Goal: Information Seeking & Learning: Learn about a topic

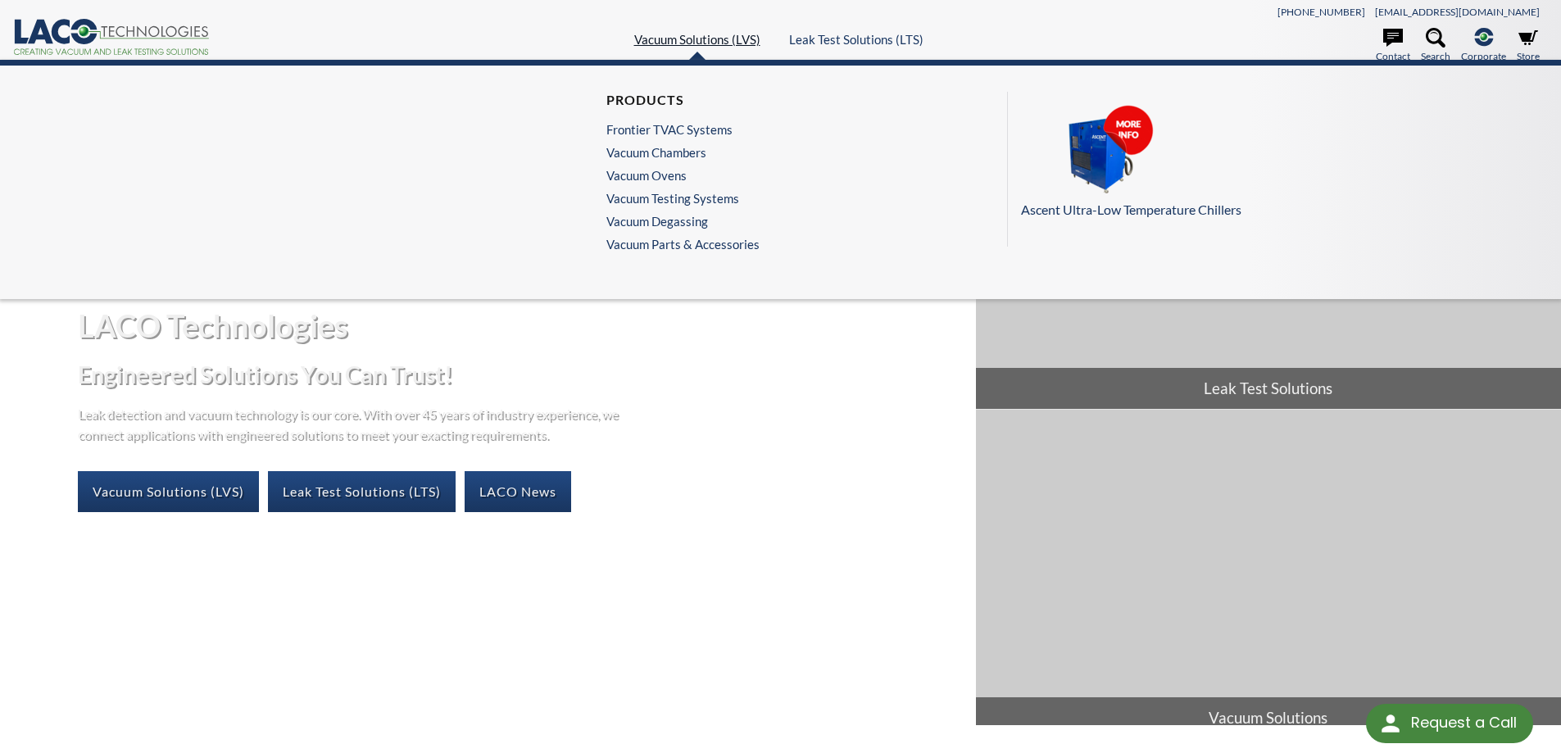
click at [688, 34] on link "Vacuum Solutions (LVS)" at bounding box center [697, 39] width 126 height 15
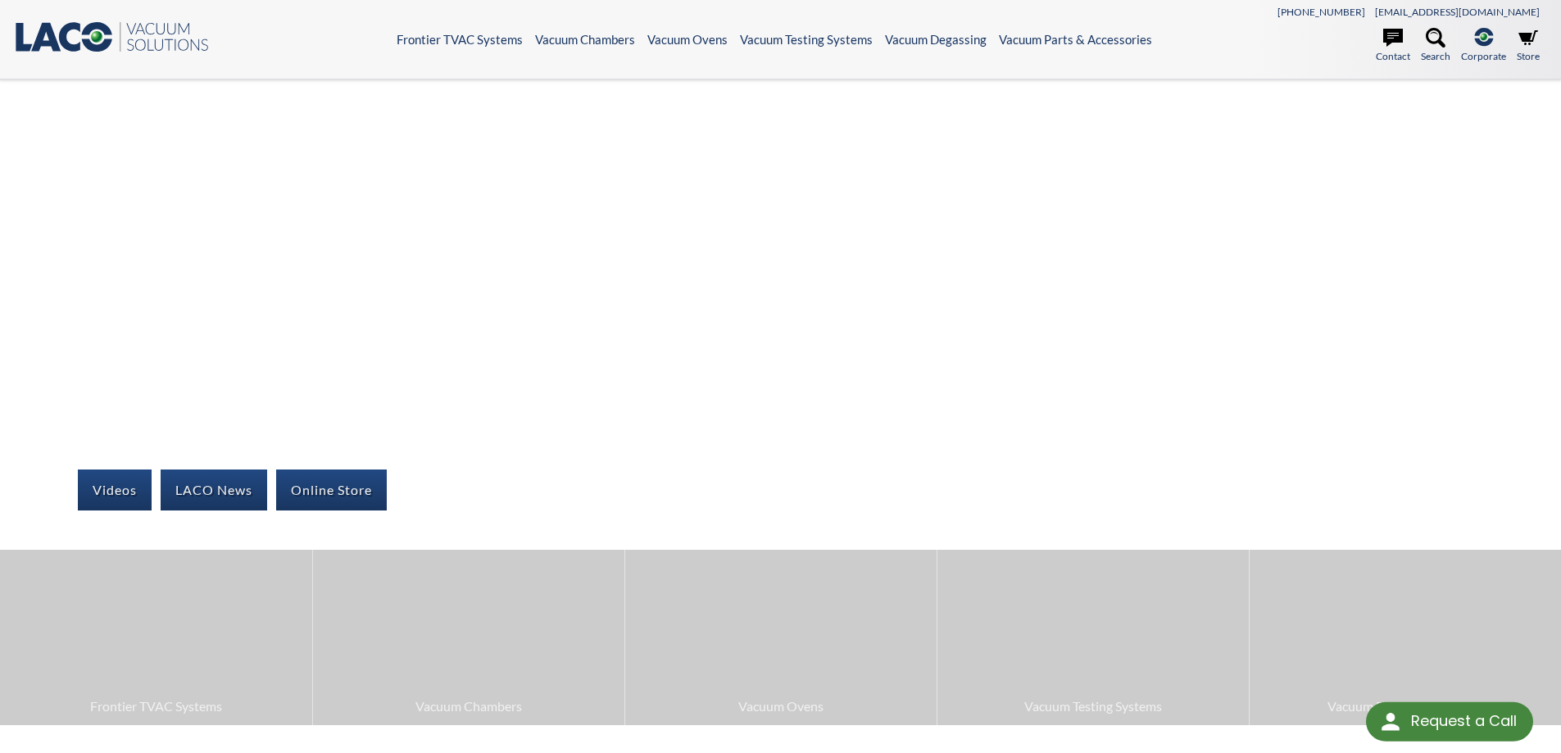
select select "Language Translate Widget"
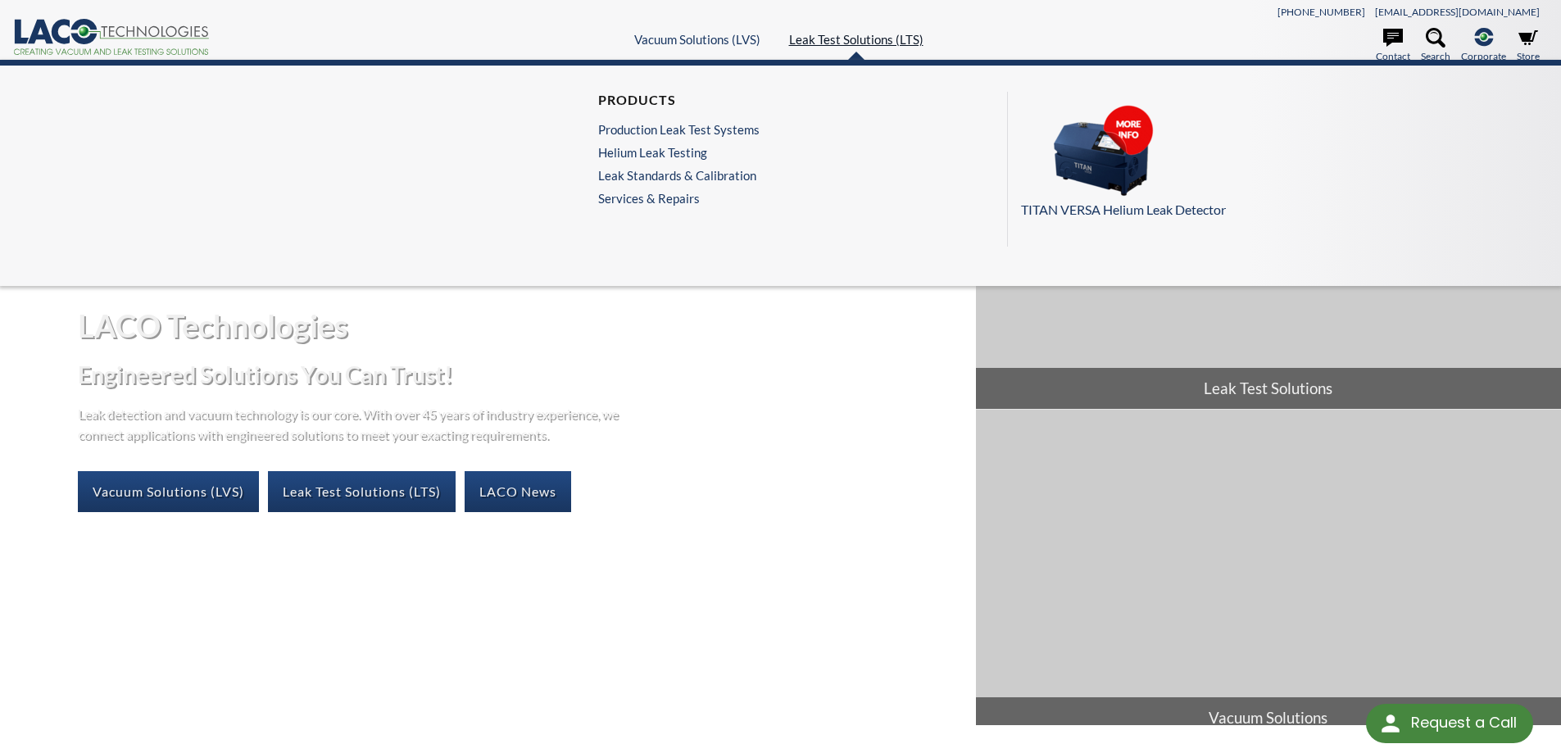
click at [820, 38] on link "Leak Test Solutions (LTS)" at bounding box center [856, 39] width 134 height 15
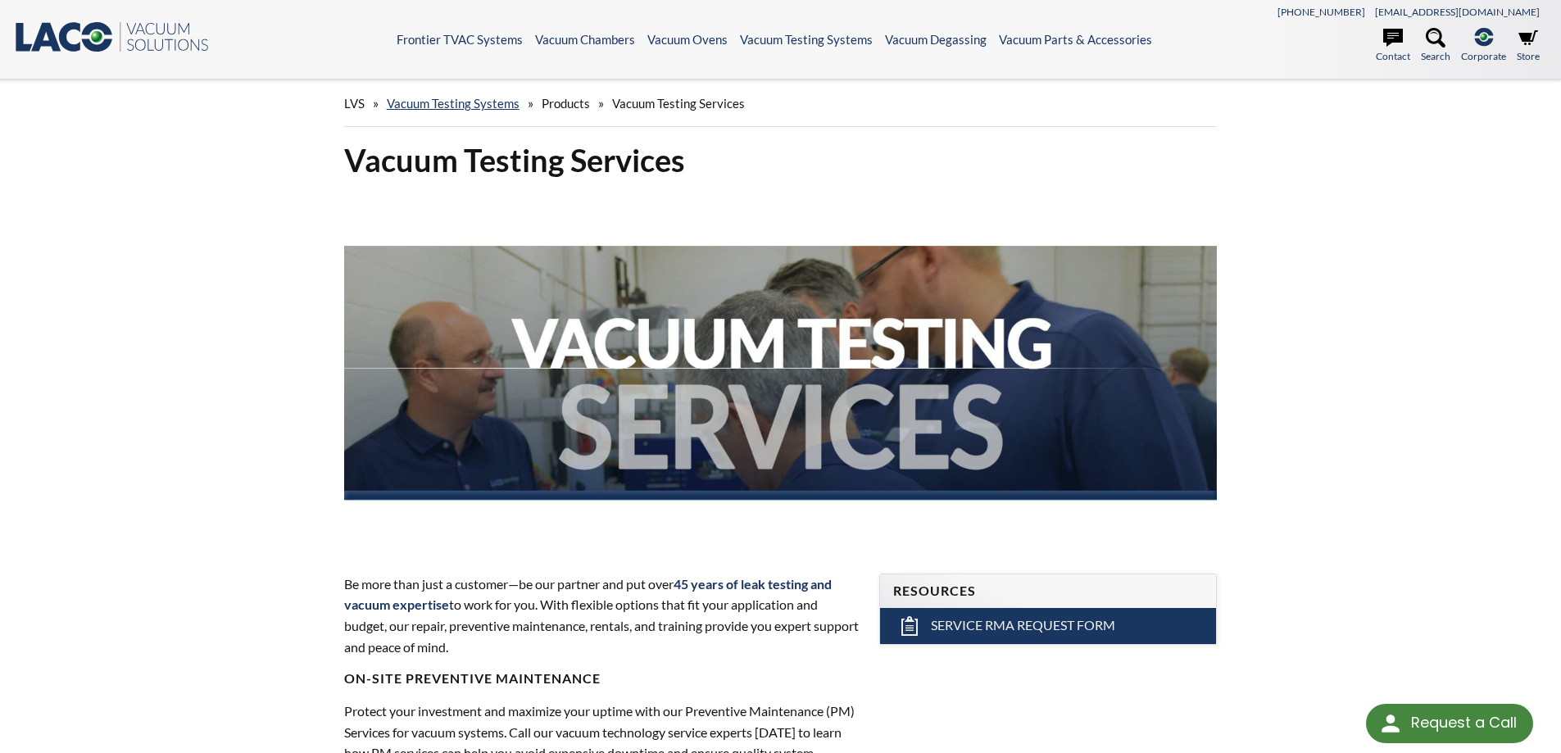
scroll to position [33, 0]
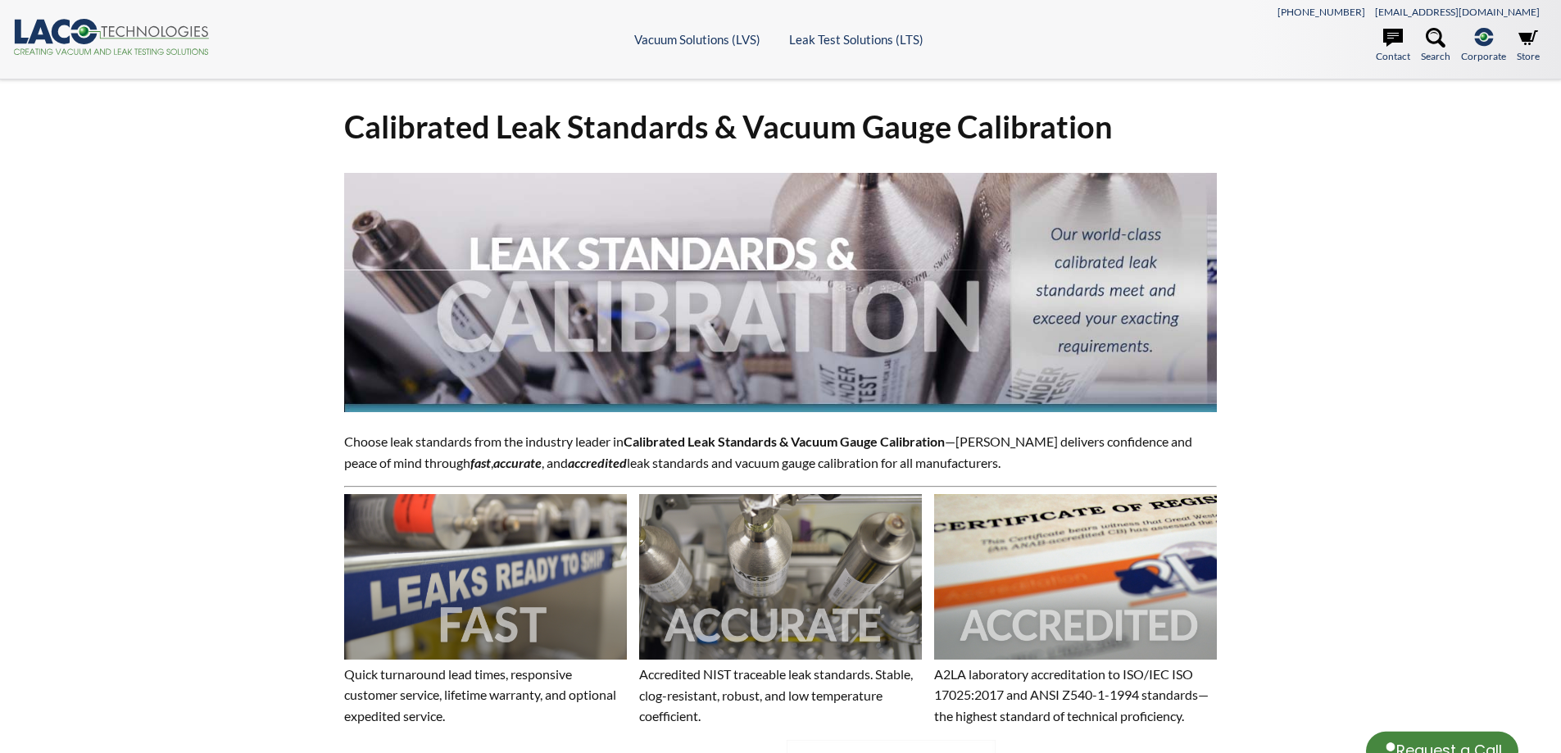
select select "Language Translate Widget"
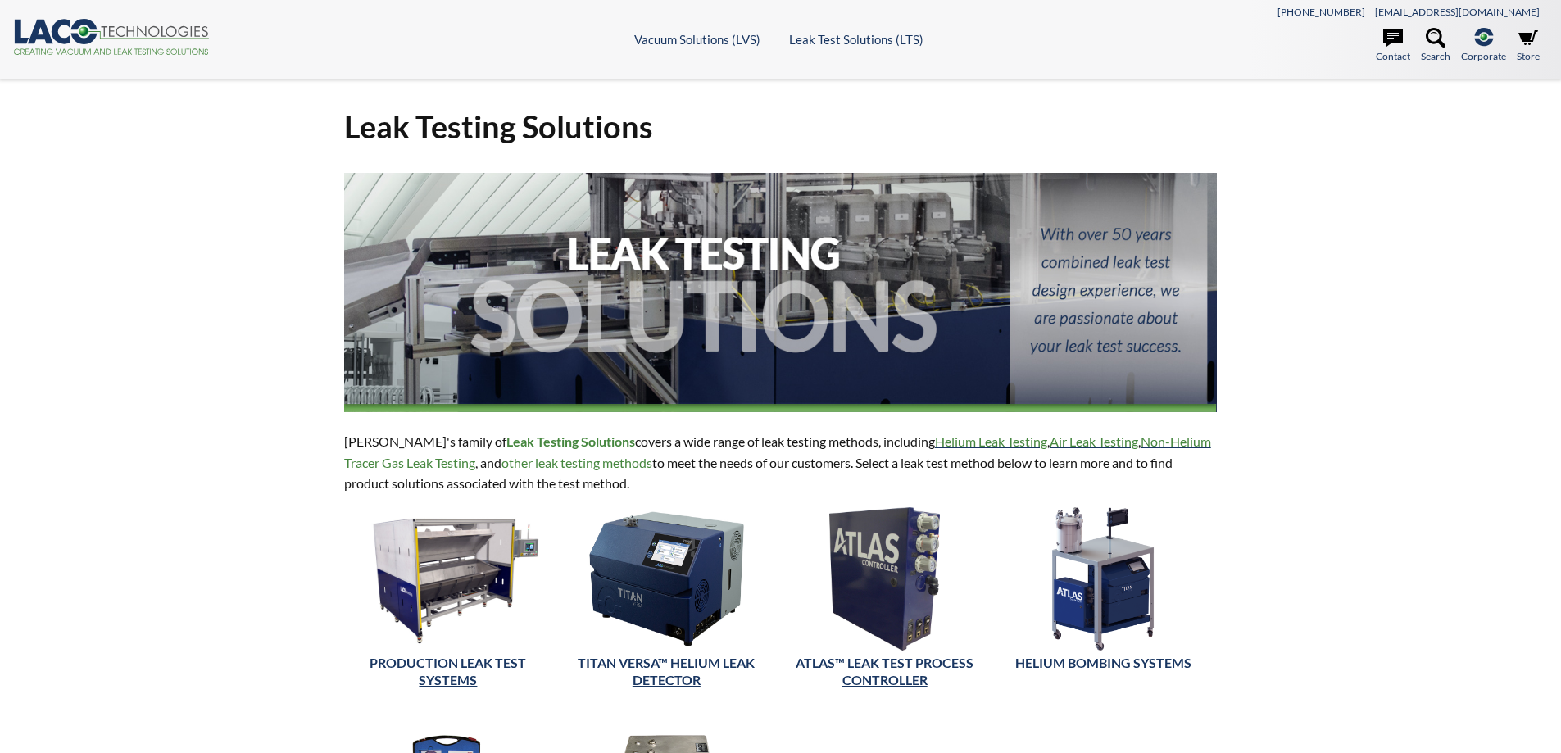
select select "Language Translate Widget"
